Goal: Information Seeking & Learning: Learn about a topic

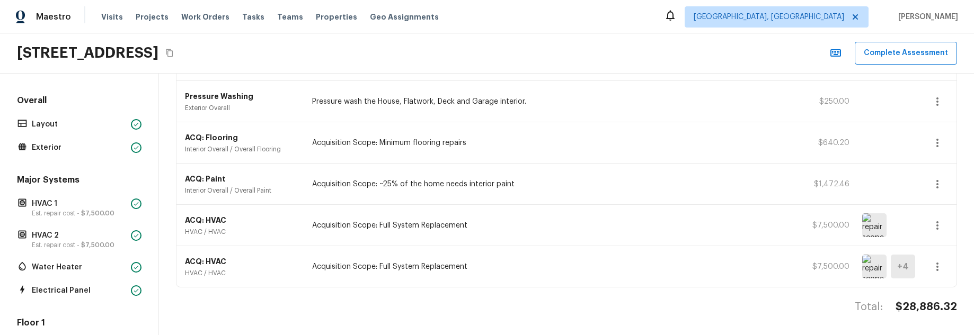
click at [289, 332] on div "Total: $28,886.32" at bounding box center [566, 317] width 781 height 35
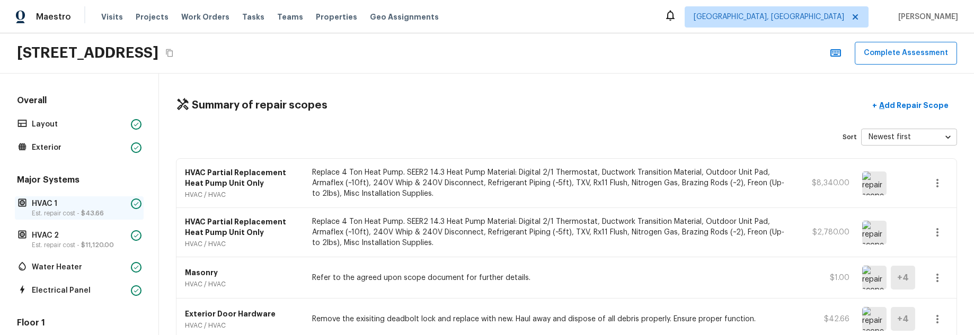
click at [70, 211] on p "Est. repair cost - $43.66" at bounding box center [79, 213] width 95 height 8
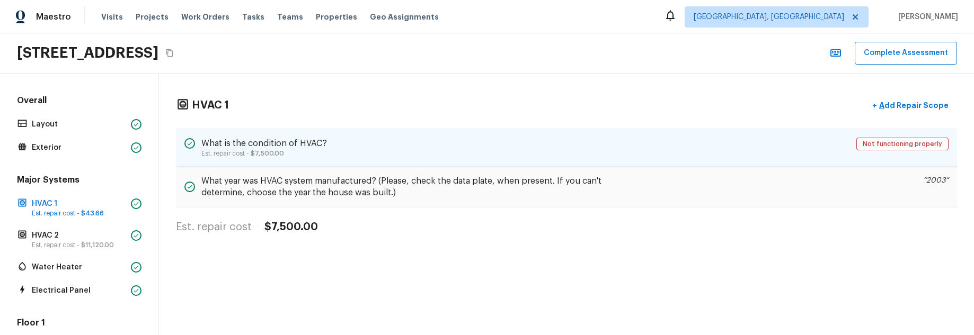
click at [363, 141] on div "What is the condition of HVAC? Est. repair cost - $7,500.00 Not functioning pro…" at bounding box center [566, 148] width 781 height 38
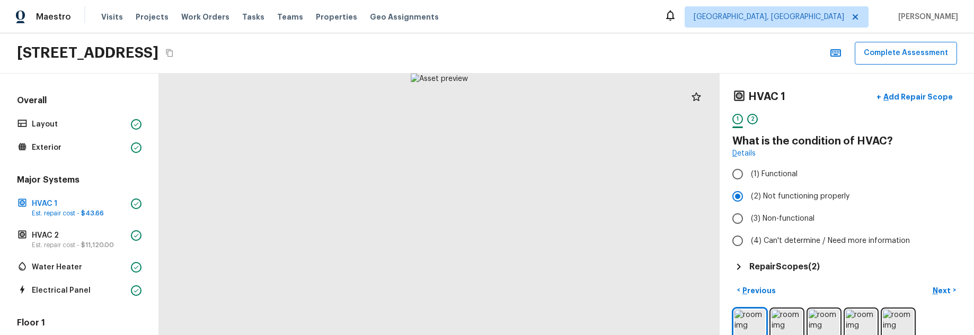
click at [807, 263] on h5 "Repair Scopes ( 2 )" at bounding box center [784, 267] width 70 height 12
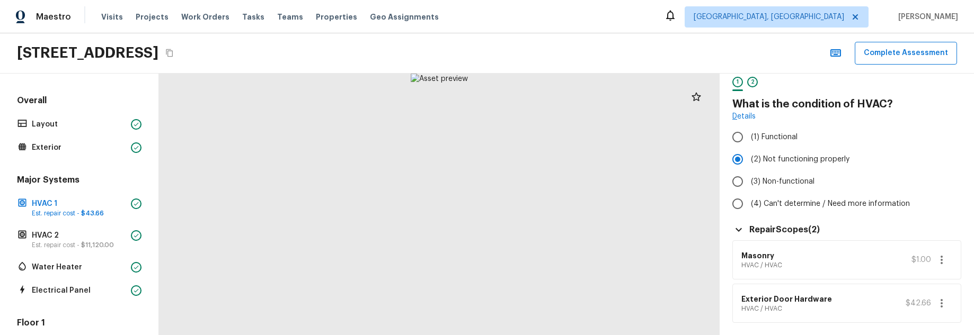
scroll to position [54, 0]
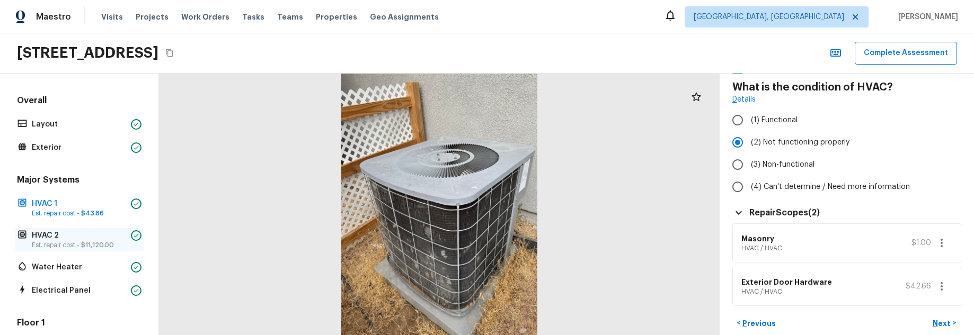
click at [55, 242] on p "Est. repair cost - $11,120.00" at bounding box center [79, 245] width 95 height 8
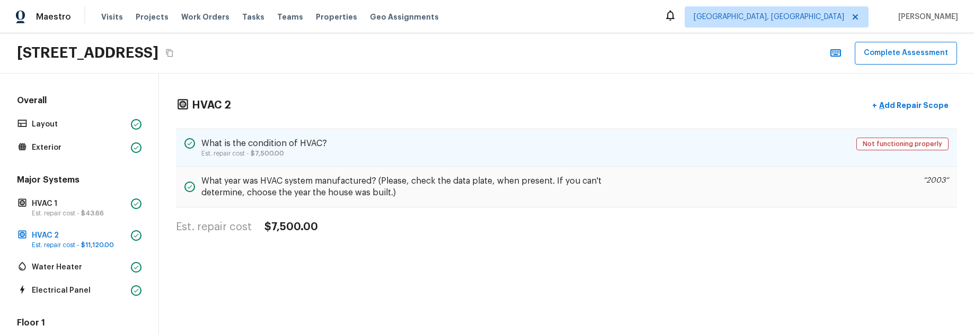
click at [438, 146] on div "What is the condition of HVAC? Est. repair cost - $7,500.00 Not functioning pro…" at bounding box center [566, 148] width 781 height 38
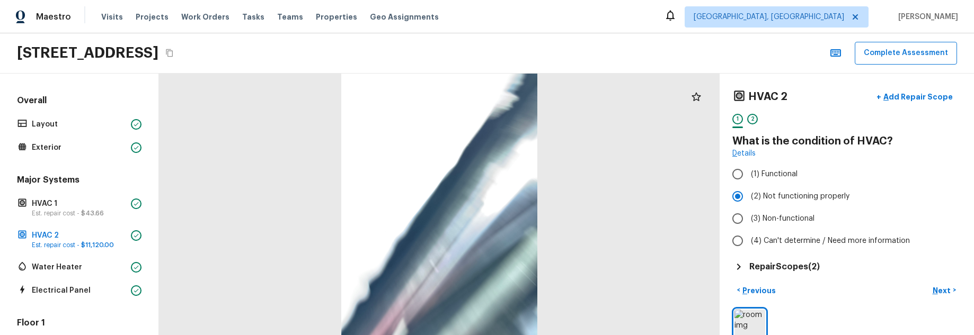
click at [795, 261] on h5 "Repair Scopes ( 2 )" at bounding box center [784, 267] width 70 height 12
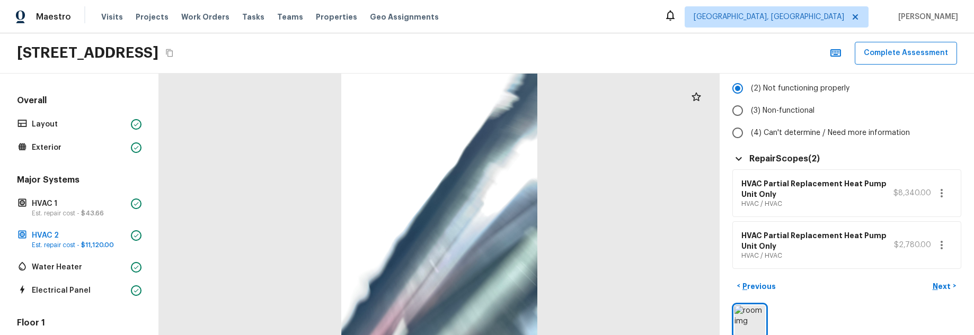
scroll to position [124, 0]
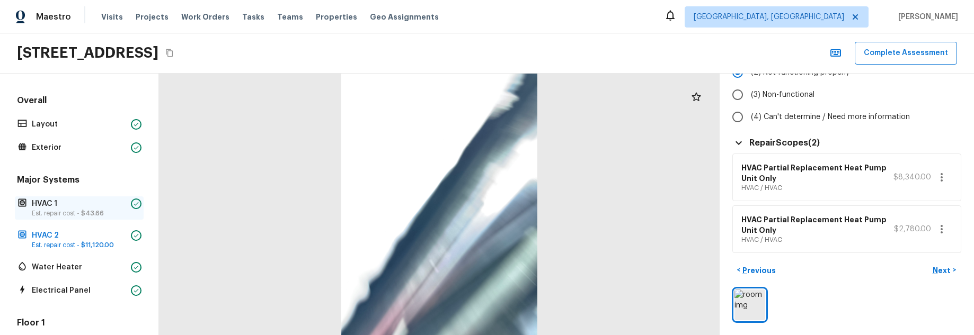
click at [91, 203] on p "HVAC 1" at bounding box center [79, 204] width 95 height 11
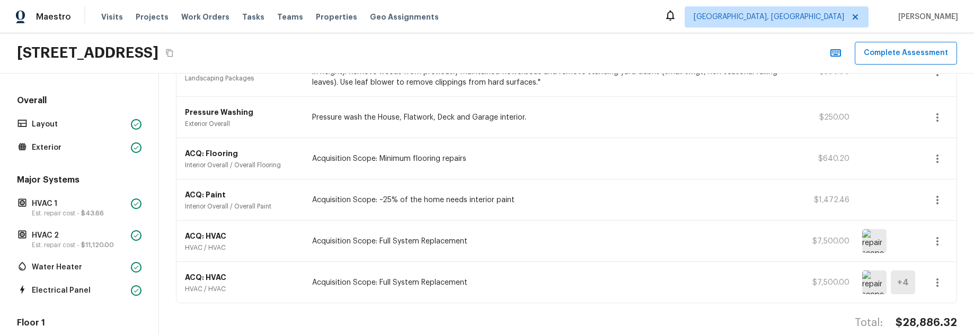
scroll to position [308, 0]
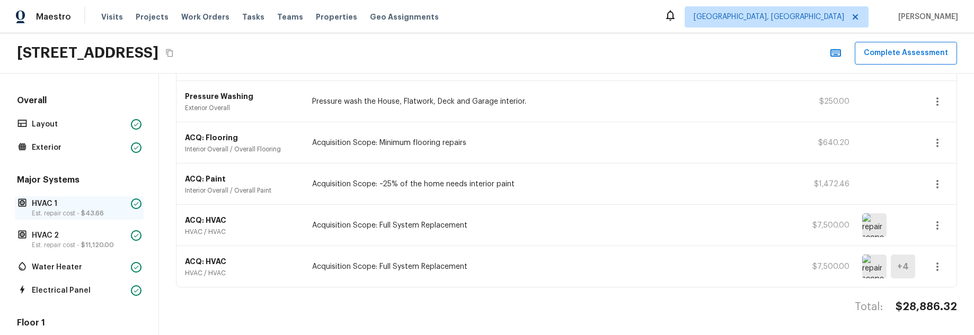
click at [81, 206] on p "HVAC 1" at bounding box center [79, 204] width 95 height 11
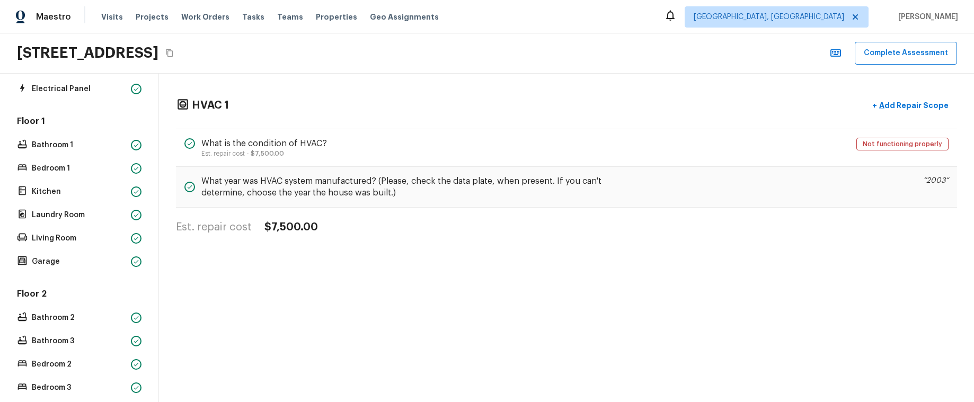
scroll to position [0, 0]
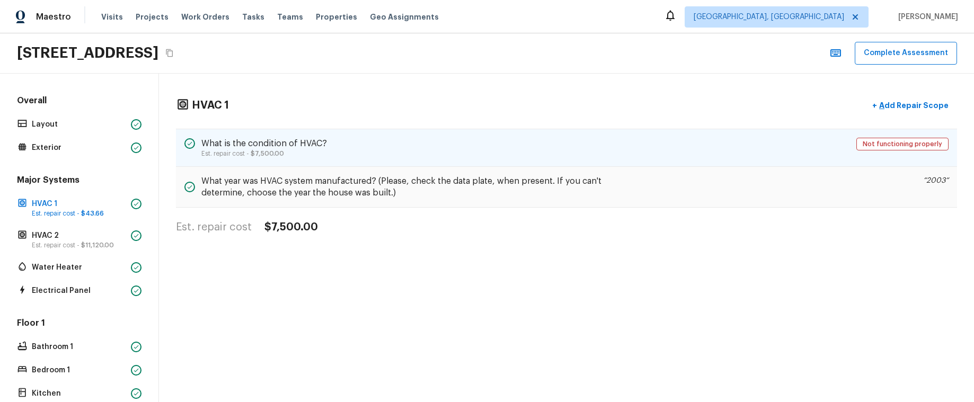
click at [263, 152] on span "$7,500.00" at bounding box center [267, 153] width 33 height 6
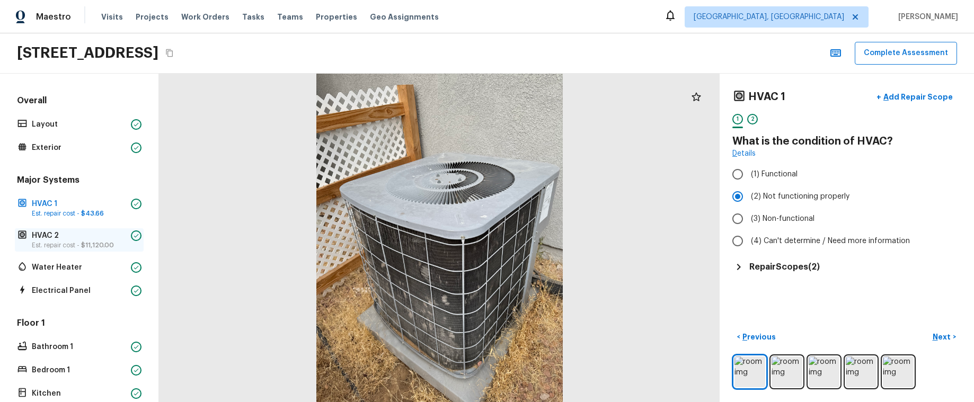
click at [97, 246] on span "$11,120.00" at bounding box center [97, 245] width 33 height 6
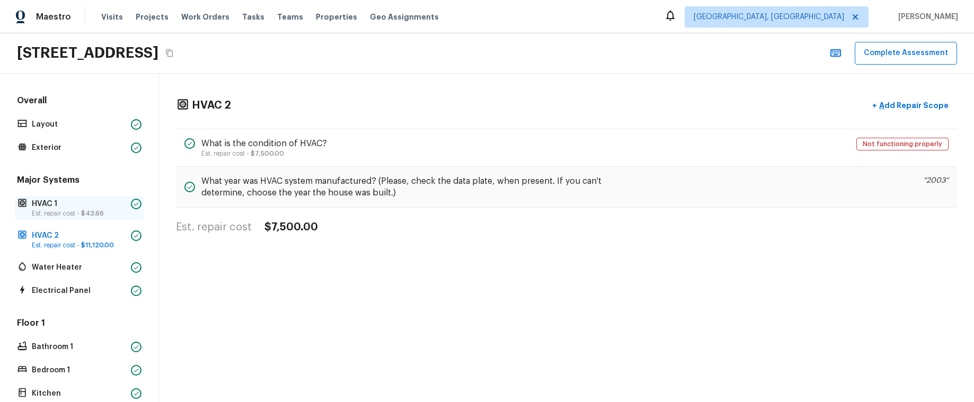
click at [94, 211] on span "$43.66" at bounding box center [92, 213] width 23 height 6
click at [96, 248] on p "Est. repair cost - $11,120.00" at bounding box center [79, 245] width 95 height 8
click at [95, 217] on p "Est. repair cost - $43.66" at bounding box center [79, 213] width 95 height 8
click at [102, 248] on p "Est. repair cost - $11,120.00" at bounding box center [79, 245] width 95 height 8
click at [99, 218] on div "HVAC 1 Est. repair cost - $43.66" at bounding box center [79, 208] width 129 height 23
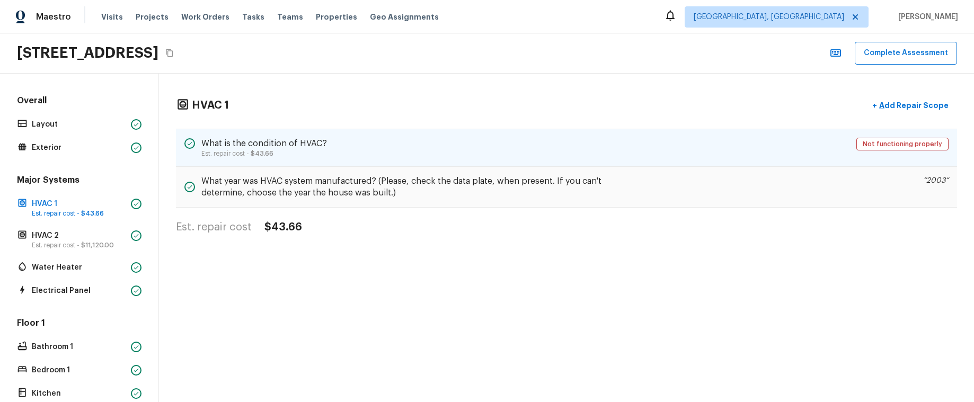
click at [444, 152] on div "What is the condition of HVAC? Est. repair cost - $43.66 Not functioning proper…" at bounding box center [566, 148] width 781 height 38
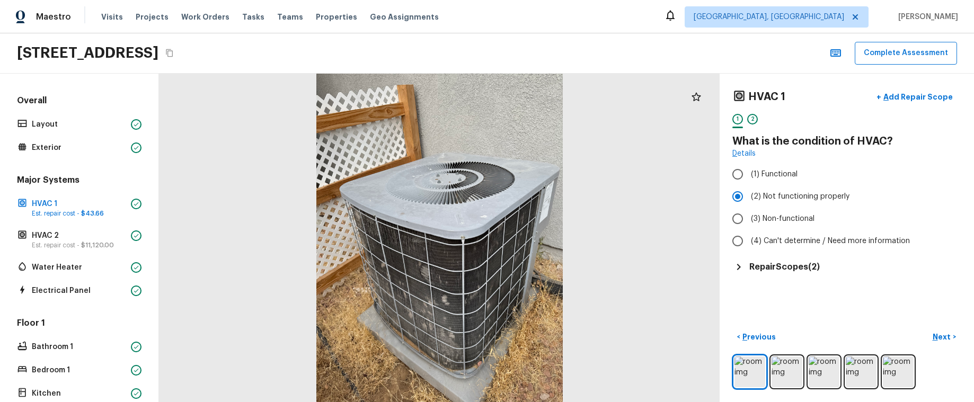
click at [797, 273] on div "Repair Scopes ( 2 )" at bounding box center [846, 267] width 229 height 13
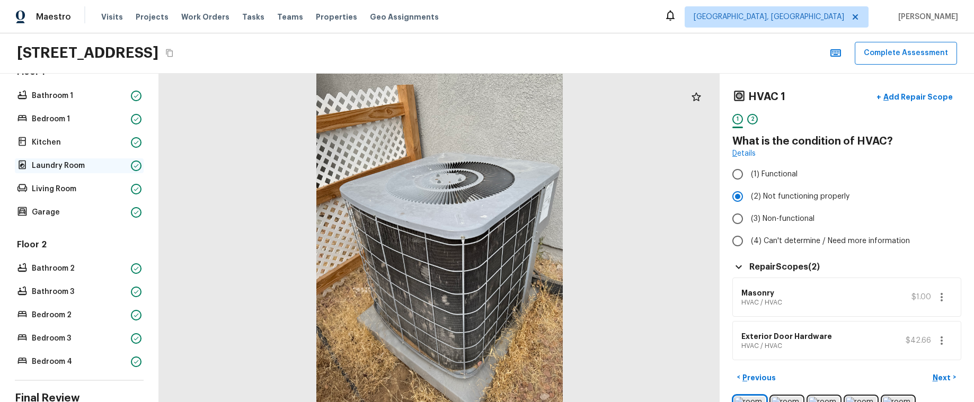
scroll to position [335, 0]
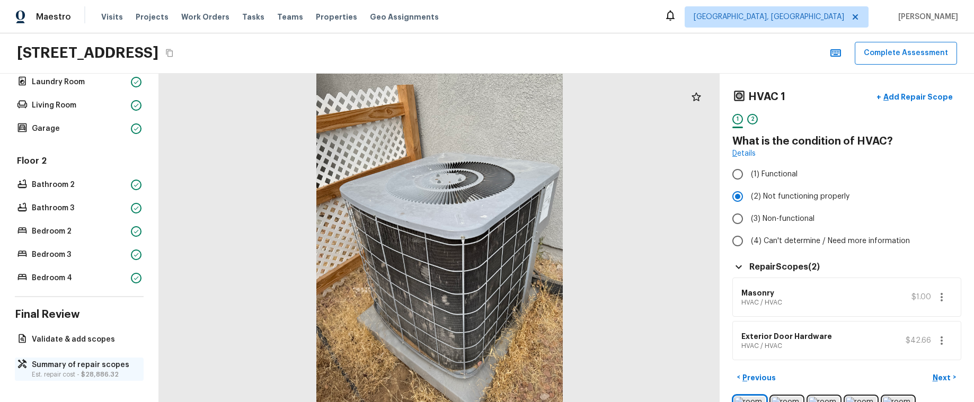
click at [82, 335] on span "$28,886.32" at bounding box center [100, 374] width 38 height 6
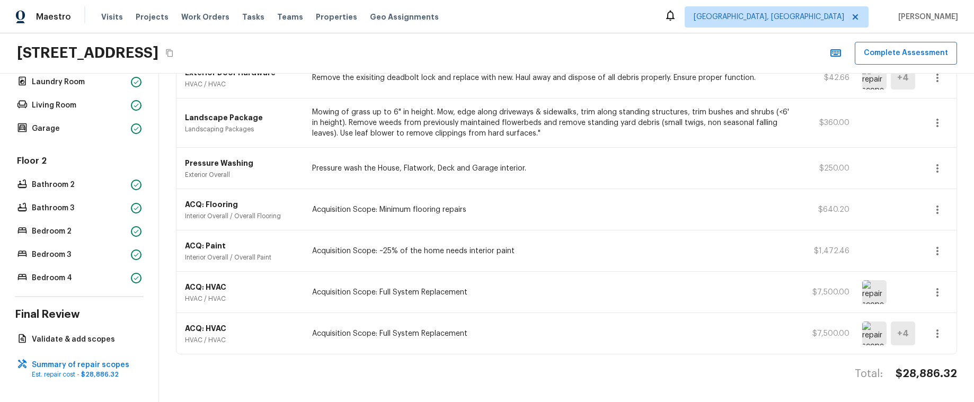
scroll to position [328, 0]
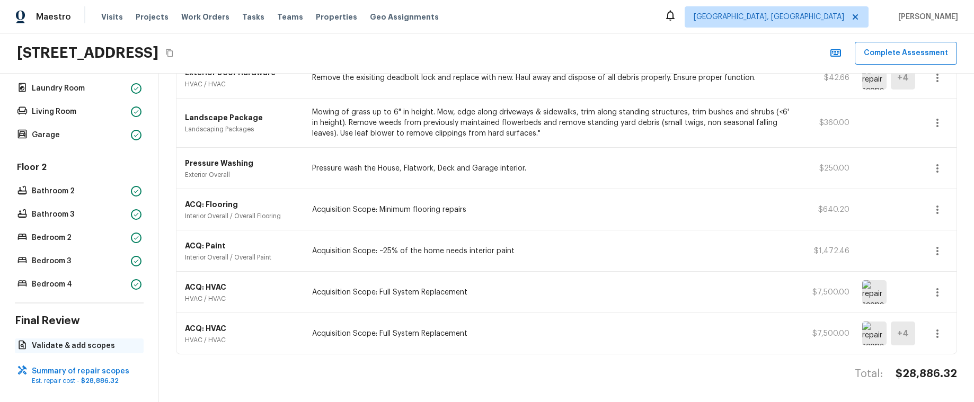
click at [85, 335] on p "Validate & add scopes" at bounding box center [84, 346] width 105 height 11
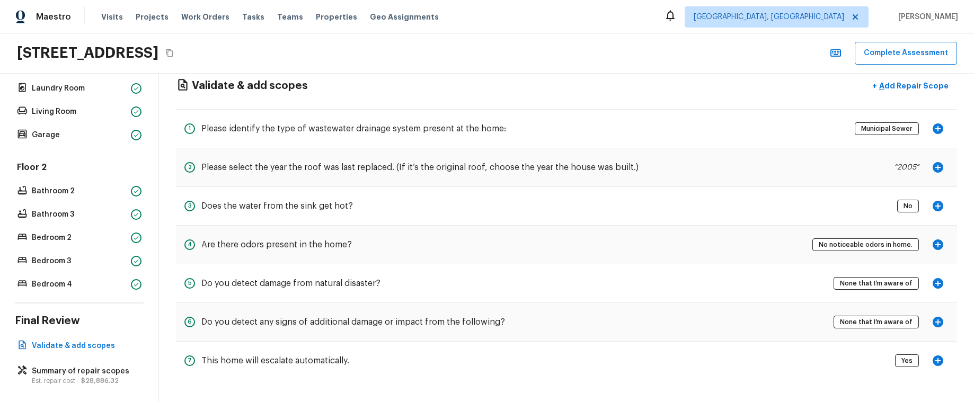
scroll to position [19, 0]
drag, startPoint x: 92, startPoint y: 199, endPoint x: 87, endPoint y: 195, distance: 6.4
click at [92, 199] on div "Floor 2 Bathroom 2 Bathroom 3 Bedroom 2 Bedroom 3 Bedroom 4" at bounding box center [79, 227] width 129 height 130
click at [86, 193] on p "Bathroom 2" at bounding box center [79, 191] width 95 height 11
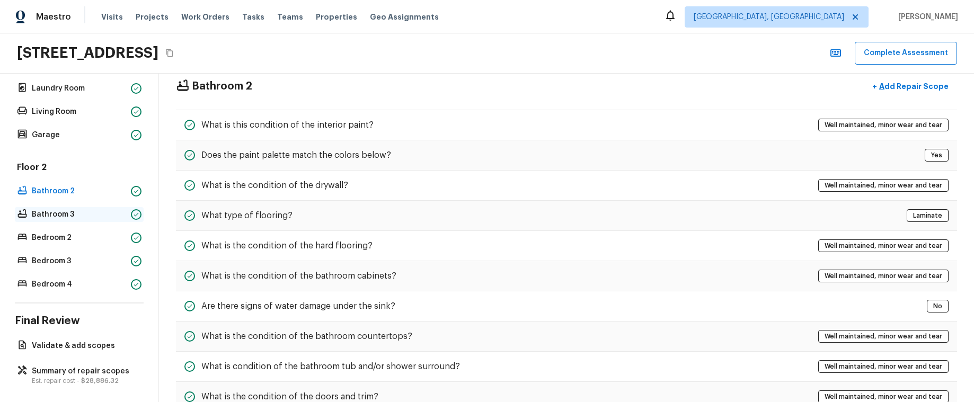
click at [83, 210] on p "Bathroom 3" at bounding box center [79, 214] width 95 height 11
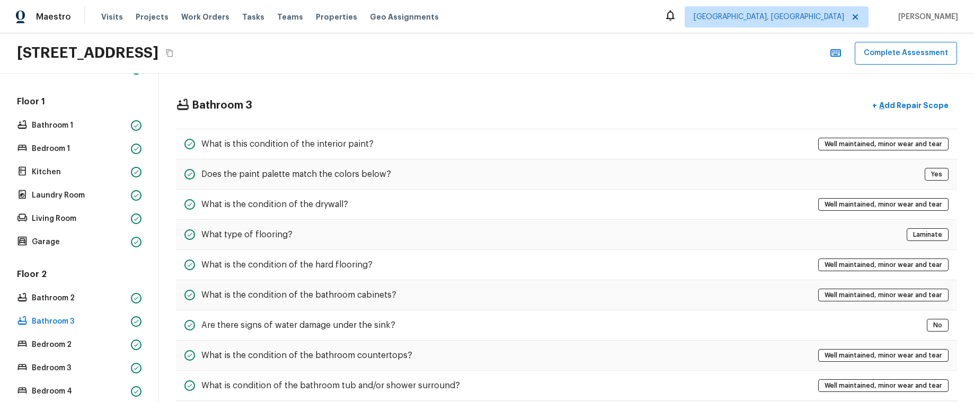
scroll to position [0, 0]
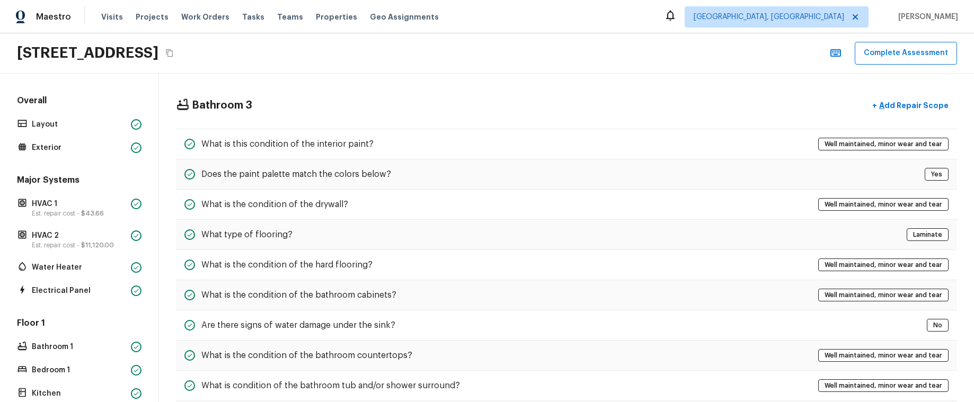
click at [55, 132] on div "Overall Layout Exterior" at bounding box center [79, 125] width 129 height 60
click at [55, 129] on p "Layout" at bounding box center [79, 124] width 95 height 11
